Goal: Navigation & Orientation: Find specific page/section

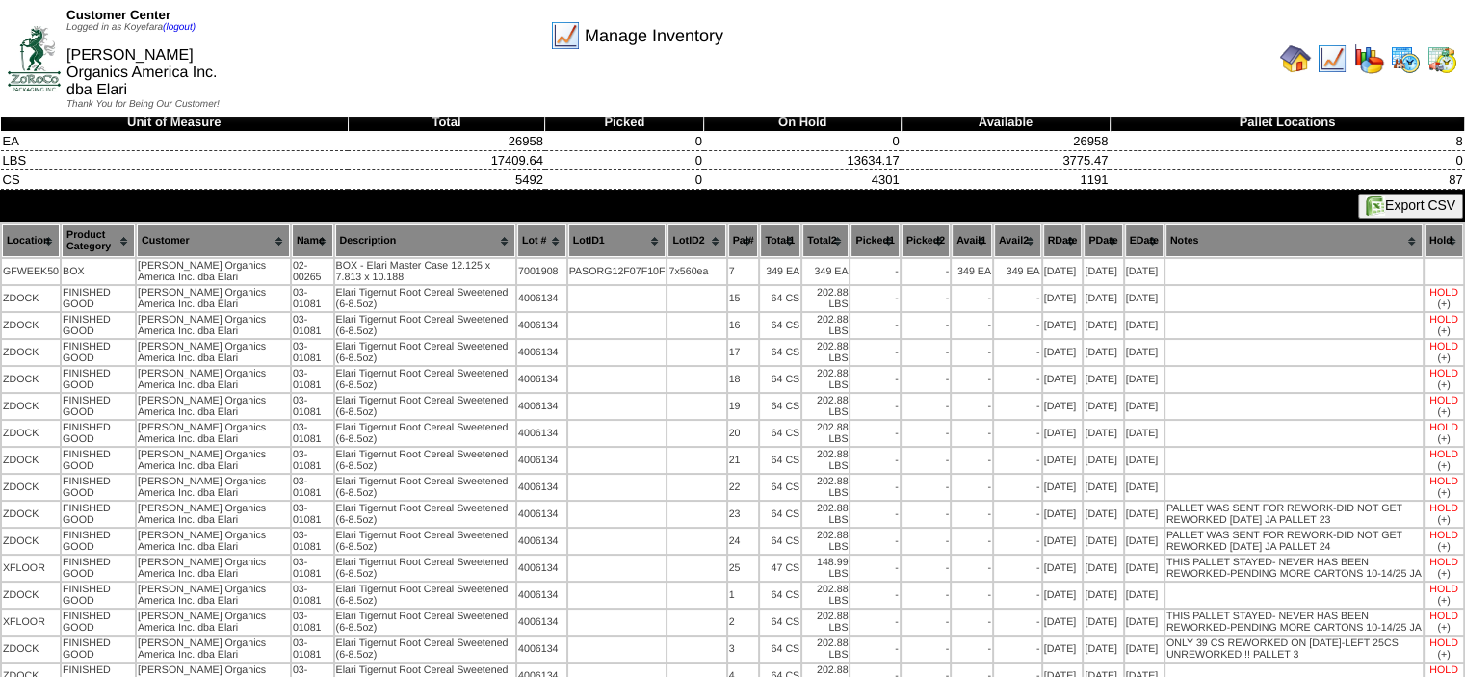
click at [1297, 47] on img at bounding box center [1295, 58] width 31 height 31
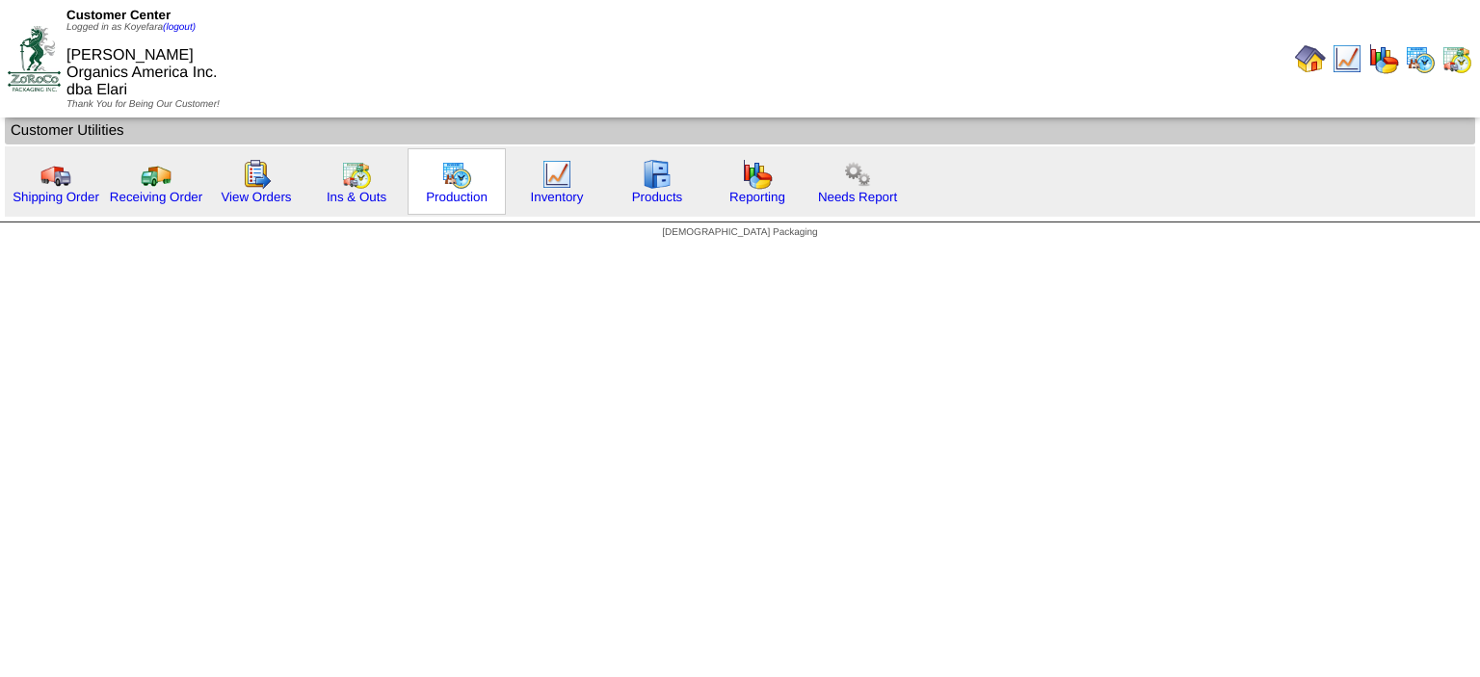
click at [452, 189] on img at bounding box center [456, 174] width 31 height 31
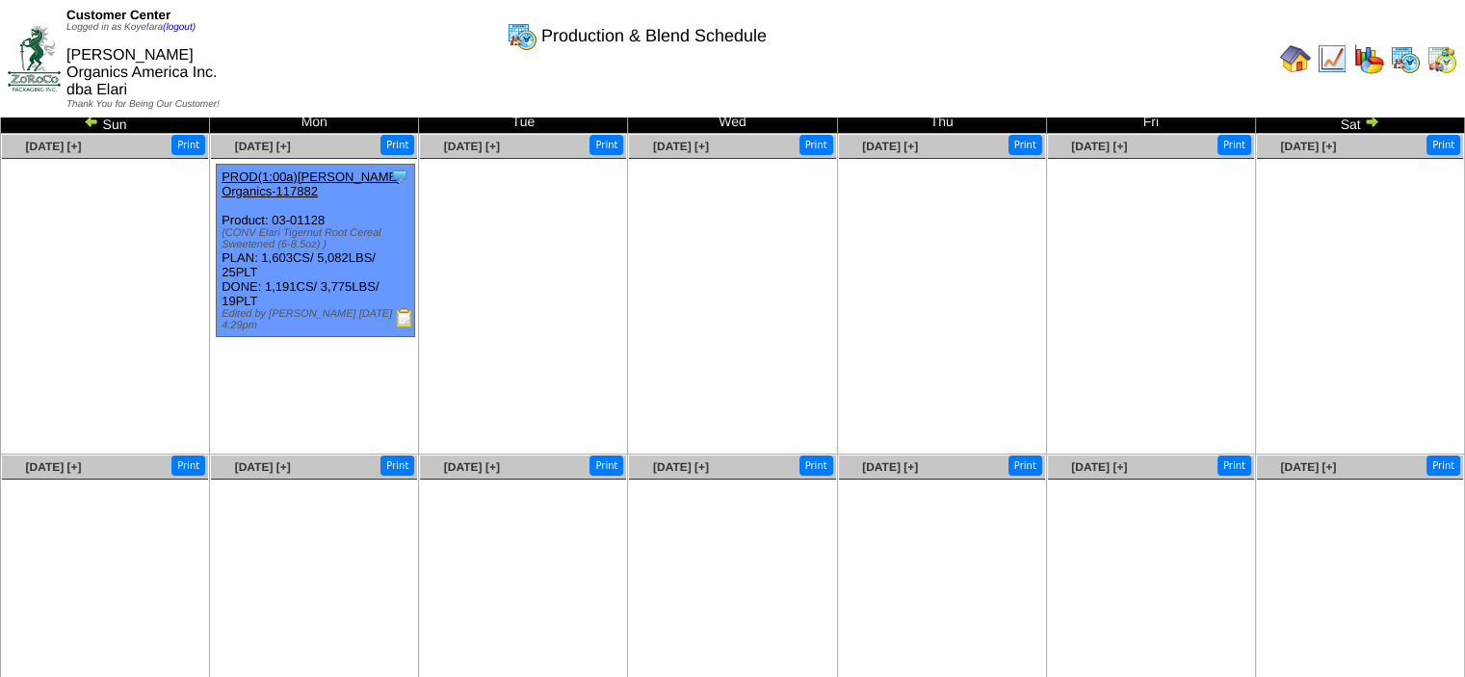
click at [1408, 51] on img at bounding box center [1405, 58] width 31 height 31
click at [1447, 49] on img at bounding box center [1442, 58] width 31 height 31
